Goal: Find specific page/section: Find specific page/section

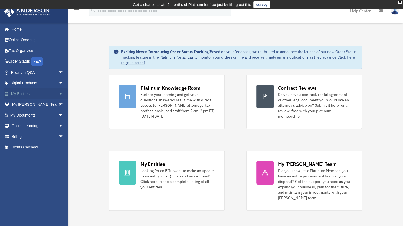
click at [52, 93] on link "My Entities arrow_drop_down" at bounding box center [38, 93] width 68 height 11
click at [58, 93] on span "arrow_drop_down" at bounding box center [63, 93] width 11 height 11
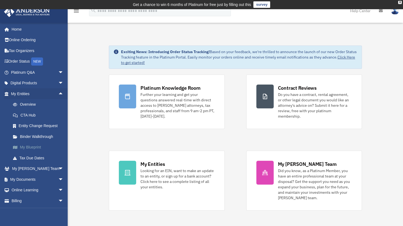
click at [30, 147] on link "My Blueprint" at bounding box center [40, 147] width 64 height 11
click at [29, 147] on link "My Blueprint" at bounding box center [40, 147] width 64 height 11
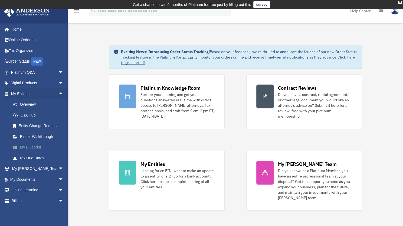
click at [29, 147] on link "My Blueprint" at bounding box center [40, 147] width 64 height 11
click at [23, 147] on link "My Blueprint" at bounding box center [40, 147] width 64 height 11
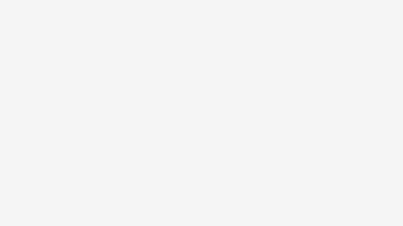
scroll to position [18, 0]
